Goal: Task Accomplishment & Management: Complete application form

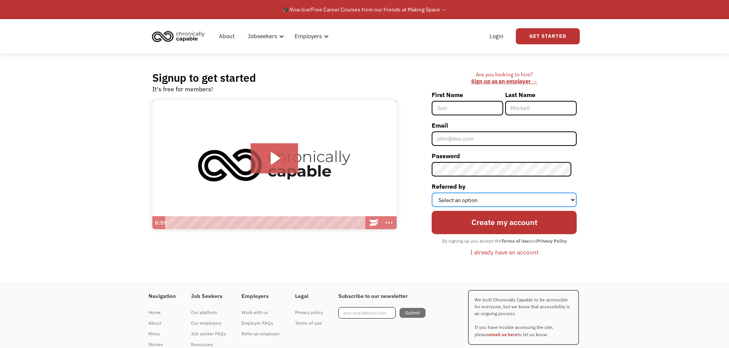
click at [512, 205] on select "Select an option Instagram Facebook Twitter Search Engine News Article Word of …" at bounding box center [503, 200] width 145 height 15
drag, startPoint x: 518, startPoint y: 200, endPoint x: 542, endPoint y: 196, distance: 24.4
click at [518, 200] on select "Select an option Instagram Facebook Twitter Search Engine News Article Word of …" at bounding box center [503, 200] width 145 height 15
click at [643, 195] on div "Signup to get started It's free for members! Click for sound @keyframes VOLUME_…" at bounding box center [364, 168] width 729 height 229
click at [481, 102] on input "First Name" at bounding box center [467, 108] width 72 height 15
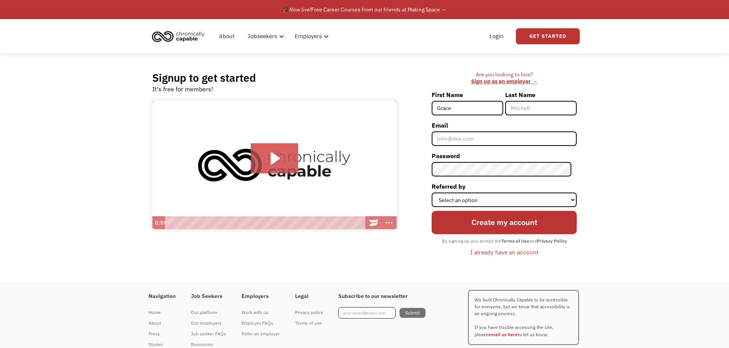
type input "Grace"
type input "[PERSON_NAME]"
click at [459, 133] on input "Email" at bounding box center [503, 139] width 145 height 15
type input "[EMAIL_ADDRESS][DOMAIN_NAME]"
click at [474, 200] on select "Select an option Instagram Facebook Twitter Search Engine News Article Word of …" at bounding box center [503, 200] width 145 height 15
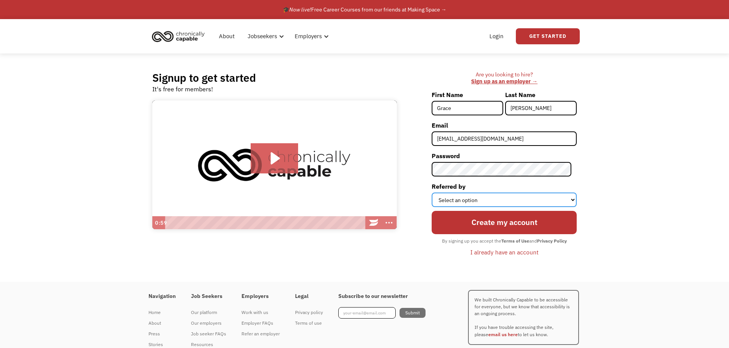
select select "Search Engine"
click at [437, 193] on select "Select an option Instagram Facebook Twitter Search Engine News Article Word of …" at bounding box center [503, 200] width 145 height 15
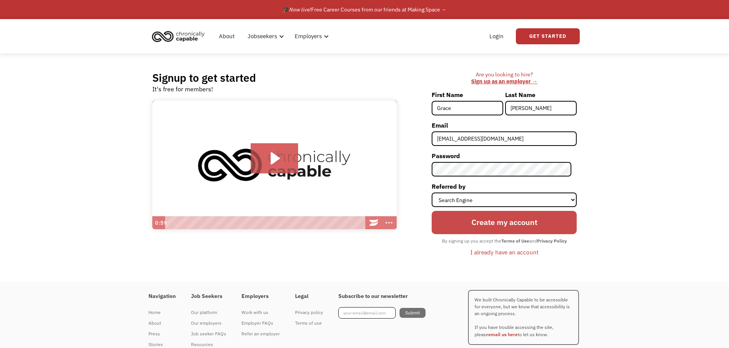
click at [477, 218] on input "Create my account" at bounding box center [503, 222] width 145 height 23
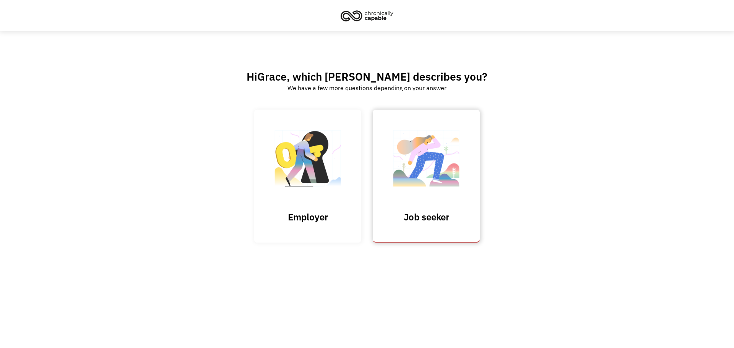
click at [415, 182] on img at bounding box center [426, 162] width 77 height 75
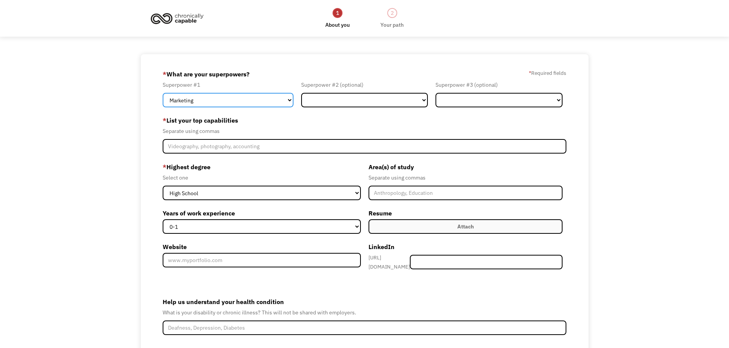
click at [232, 106] on select "Marketing Human Resources Finance Technology Operations Sales Industrial & Manu…" at bounding box center [228, 100] width 131 height 15
select select "Technology"
click at [163, 93] on select "Marketing Human Resources Finance Technology Operations Sales Industrial & Manu…" at bounding box center [228, 100] width 131 height 15
click at [374, 92] on div "Superpower #2 (optional) Marketing Human Resources Finance Technology Operation…" at bounding box center [364, 93] width 135 height 27
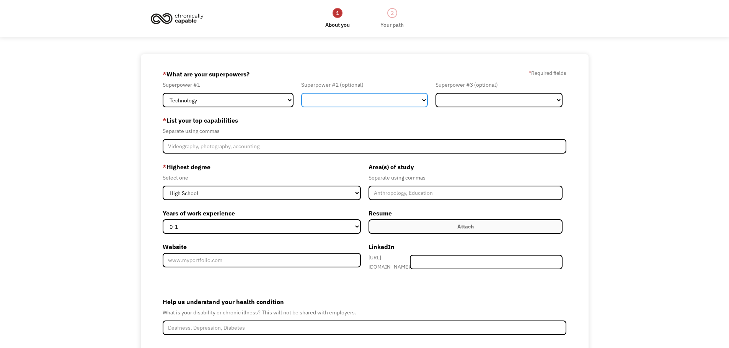
click at [371, 101] on select "Marketing Human Resources Finance Technology Operations Sales Industrial & Manu…" at bounding box center [364, 100] width 127 height 15
select select "Design"
click at [301, 93] on select "Marketing Human Resources Finance Technology Operations Sales Industrial & Manu…" at bounding box center [364, 100] width 127 height 15
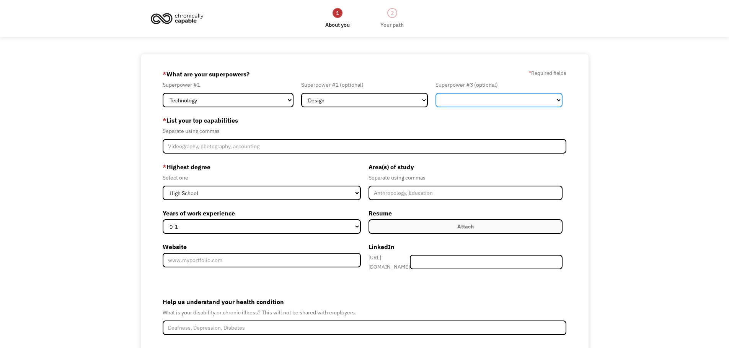
drag, startPoint x: 467, startPoint y: 105, endPoint x: 467, endPoint y: 101, distance: 4.2
click at [467, 105] on select "Marketing Human Resources Finance Technology Operations Sales Industrial & Manu…" at bounding box center [498, 100] width 127 height 15
select select "Science & Education"
click at [435, 93] on select "Marketing Human Resources Finance Technology Operations Sales Industrial & Manu…" at bounding box center [498, 100] width 127 height 15
click at [485, 99] on select "Marketing Human Resources Finance Technology Operations Sales Industrial & Manu…" at bounding box center [498, 100] width 127 height 15
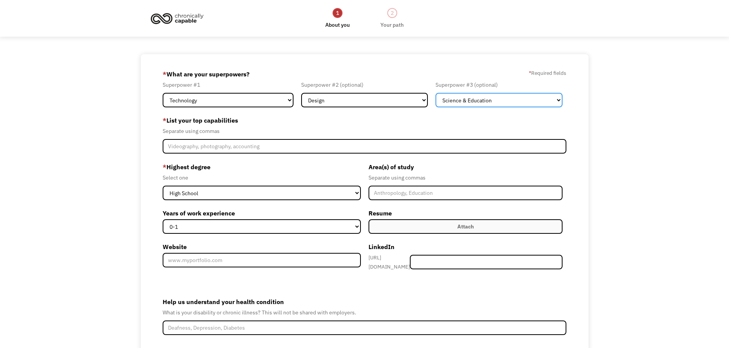
click at [485, 99] on select "Marketing Human Resources Finance Technology Operations Sales Industrial & Manu…" at bounding box center [498, 100] width 127 height 15
click at [459, 118] on label "* List your top capabilities" at bounding box center [365, 120] width 404 height 12
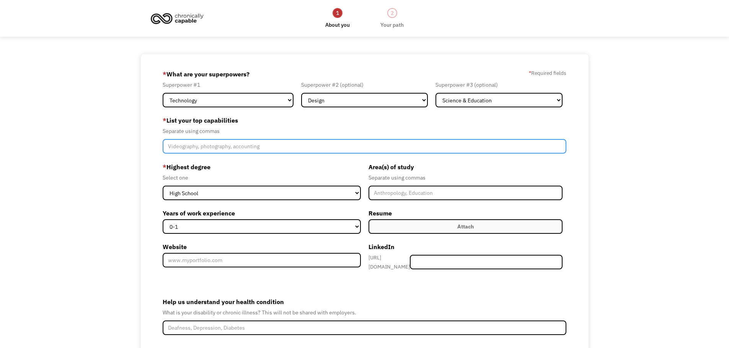
click at [285, 143] on input "Member-Create-Step1" at bounding box center [365, 146] width 404 height 15
click at [306, 145] on input "Illustration, graphic design, 3D modeling," at bounding box center [365, 146] width 404 height 15
click at [268, 145] on input "Illustration, graphic design, 3D modeling, Microsoft Excel" at bounding box center [365, 146] width 404 height 15
click at [322, 147] on input "Illustration, graphic design, 3D modeling, Microsoft Excel" at bounding box center [365, 146] width 404 height 15
click at [332, 152] on input "Illustration, graphic design, 3D modeling, Microsoft Excel" at bounding box center [365, 146] width 404 height 15
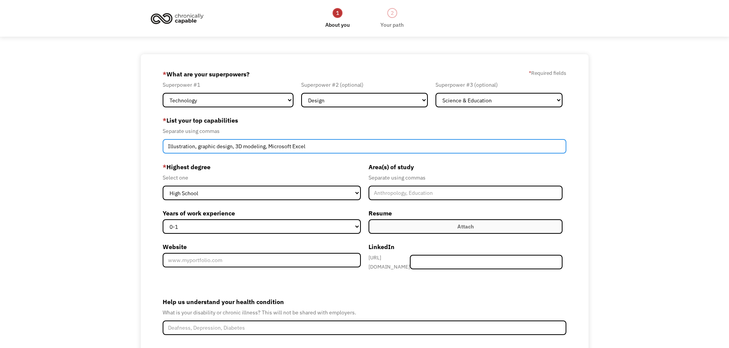
type input "Illustration, graphic design, 3D modeling, Microsoft Excel"
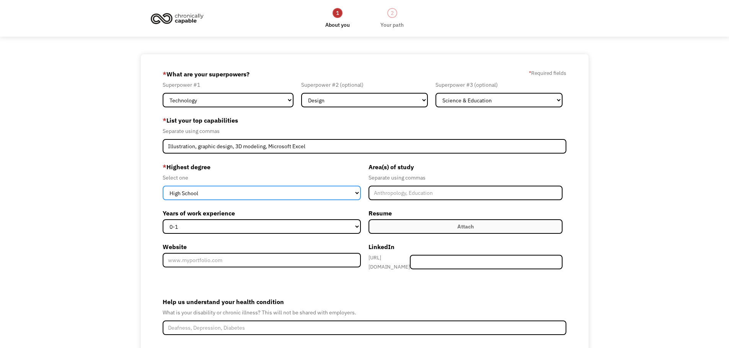
click at [280, 194] on select "High School Associates Bachelors Master's PhD" at bounding box center [262, 193] width 198 height 15
click at [275, 177] on div "Select one" at bounding box center [262, 177] width 198 height 9
click at [273, 192] on select "High School Associates Bachelors Master's PhD" at bounding box center [262, 193] width 198 height 15
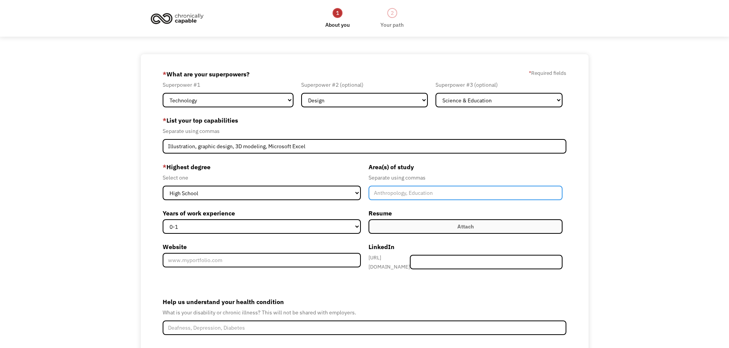
click at [430, 196] on input "Member-Create-Step1" at bounding box center [465, 193] width 194 height 15
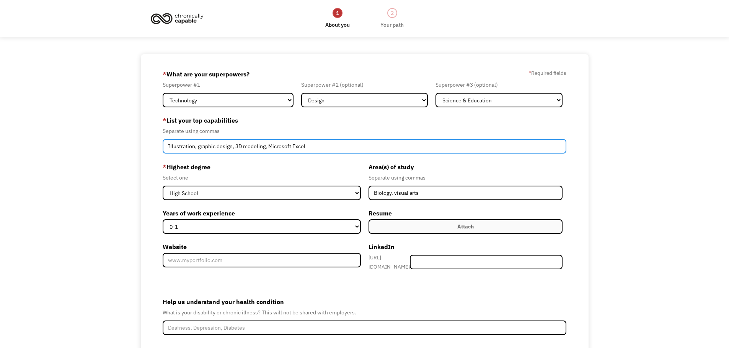
click at [370, 151] on input "Illustration, graphic design, 3D modeling, Microsoft Excel" at bounding box center [365, 146] width 404 height 15
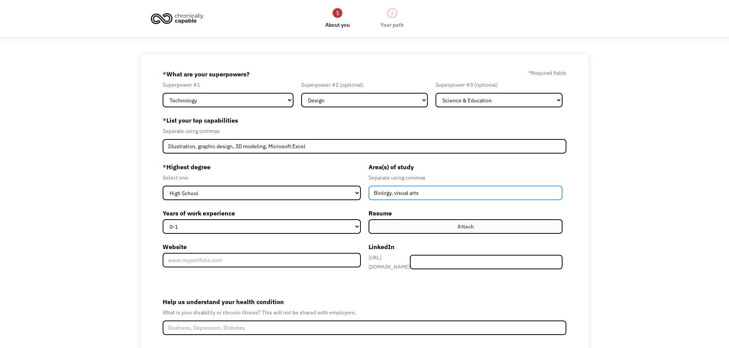
click at [462, 197] on input "Biology, visual arts" at bounding box center [465, 193] width 194 height 15
type input "Biology, visual arts, Japanese language"
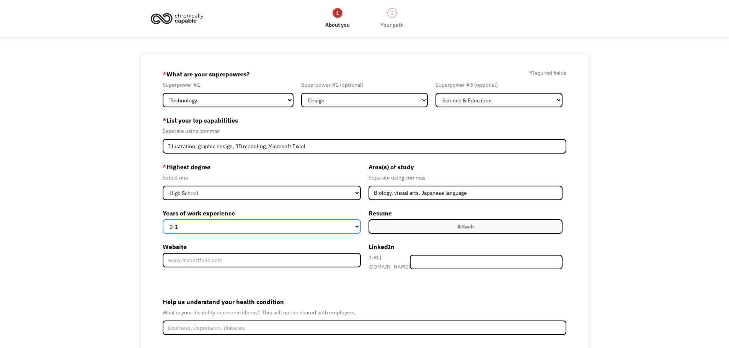
click at [310, 231] on select "0-1 2-4 5-10 11-15 15+" at bounding box center [262, 227] width 198 height 15
select select "2-4"
click at [163, 220] on select "0-1 2-4 5-10 11-15 15+" at bounding box center [262, 227] width 198 height 15
click at [622, 189] on div "68a63449f83cf232ca0703e0 gracebshields@gmail.com Grace Shields Search Engine * …" at bounding box center [364, 231] width 729 height 355
